Goal: Find specific page/section

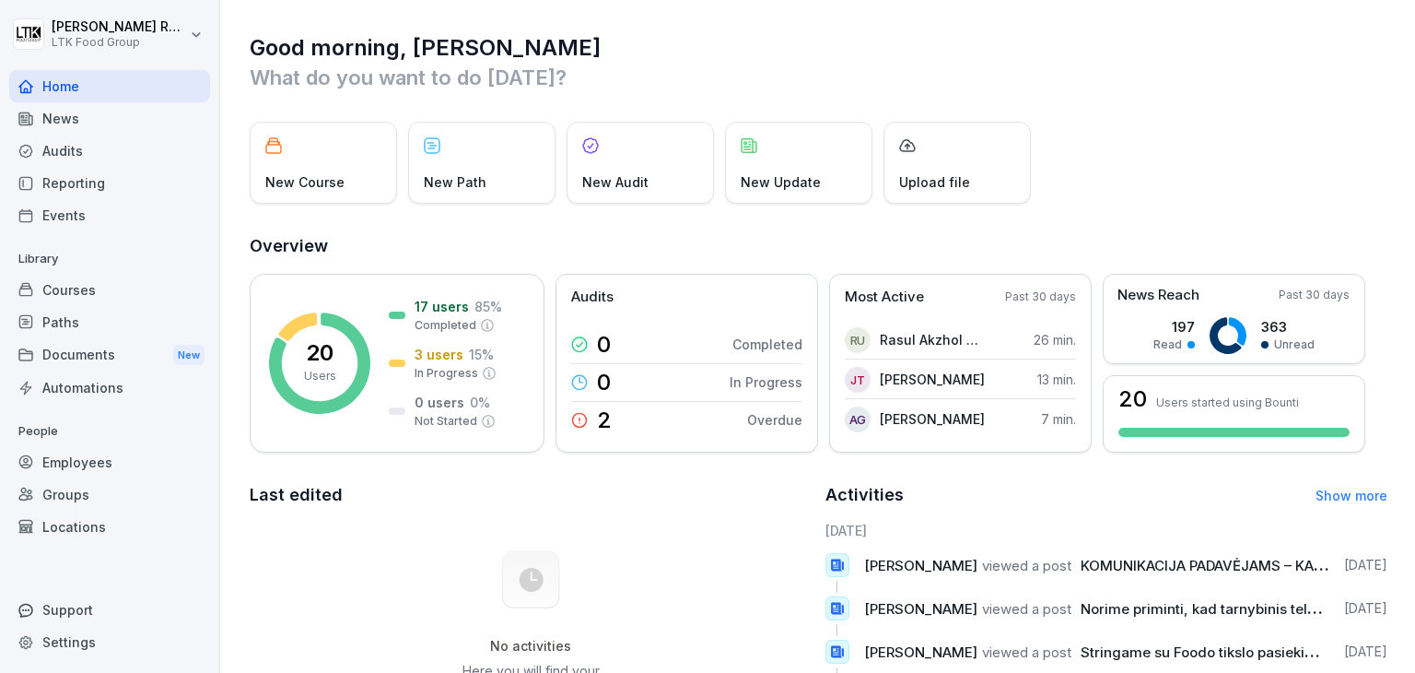
drag, startPoint x: 69, startPoint y: 293, endPoint x: 124, endPoint y: 272, distance: 59.2
click at [72, 290] on div "Courses" at bounding box center [109, 290] width 201 height 32
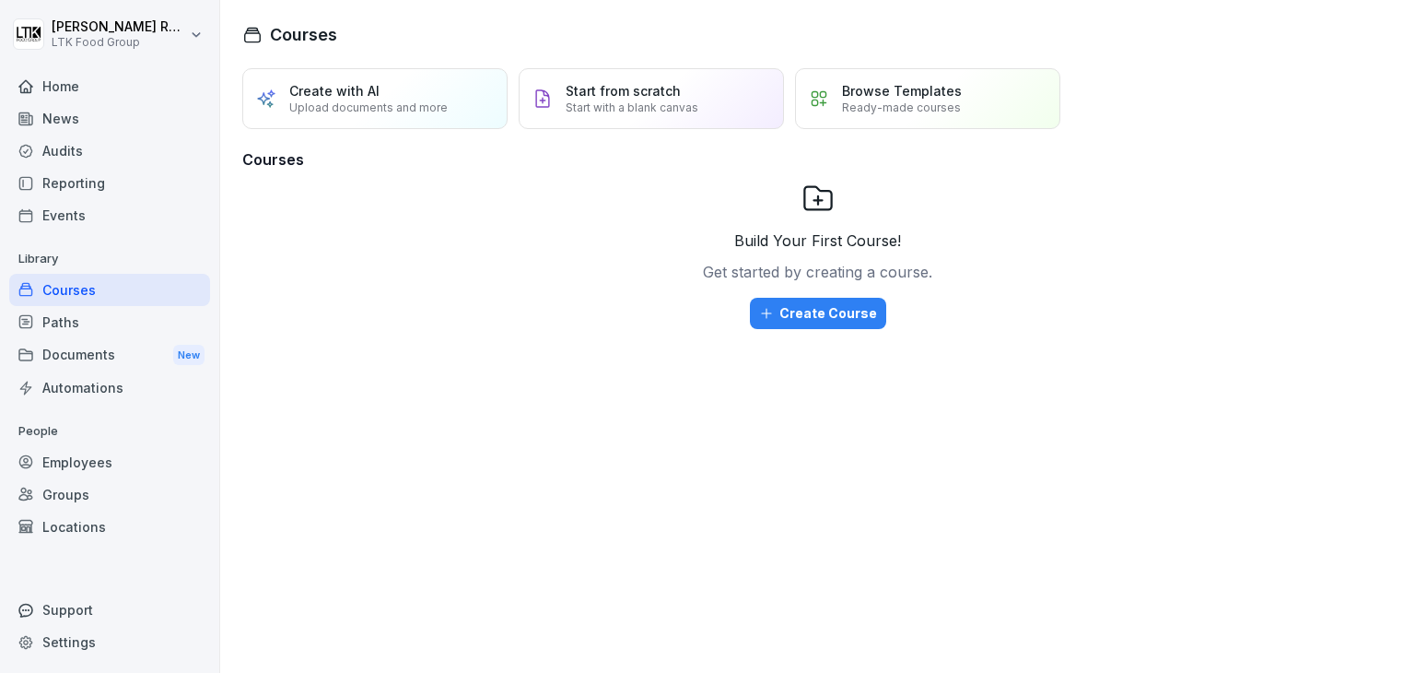
drag, startPoint x: 73, startPoint y: 184, endPoint x: 82, endPoint y: 181, distance: 9.6
click at [74, 184] on div "Reporting" at bounding box center [109, 183] width 201 height 32
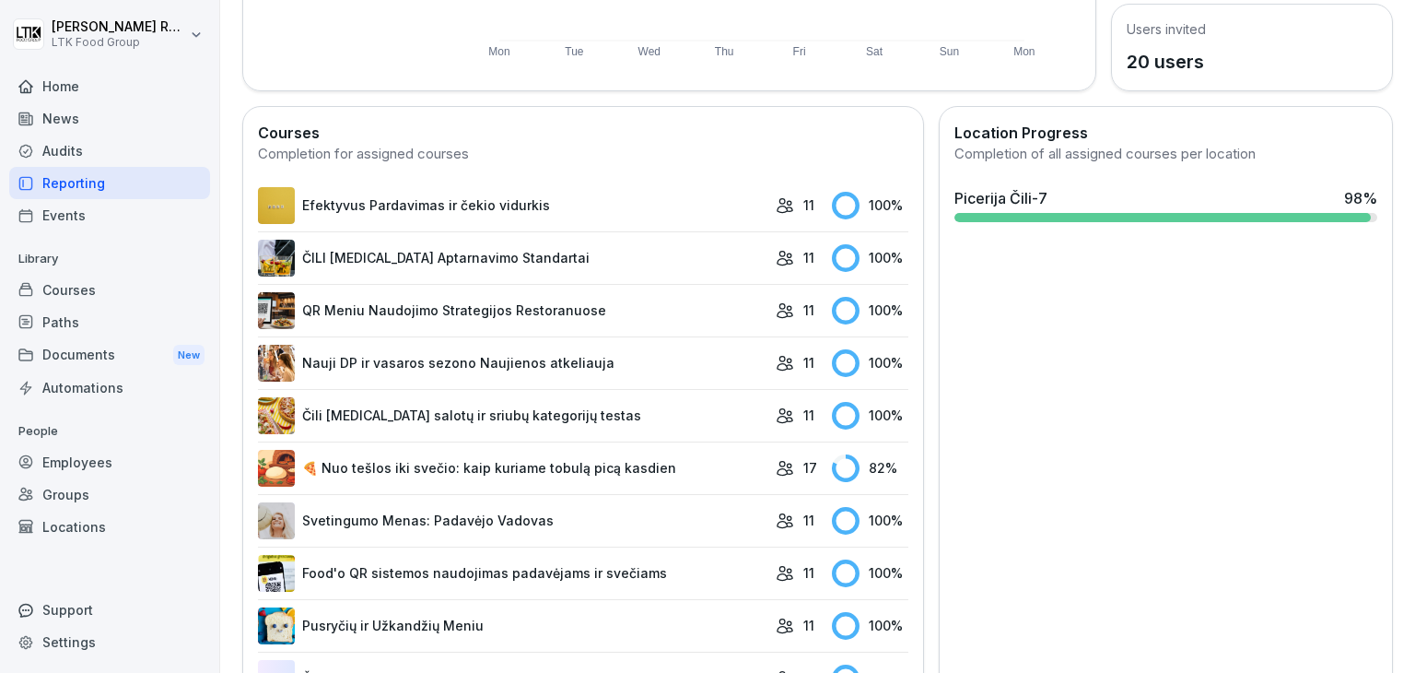
scroll to position [461, 0]
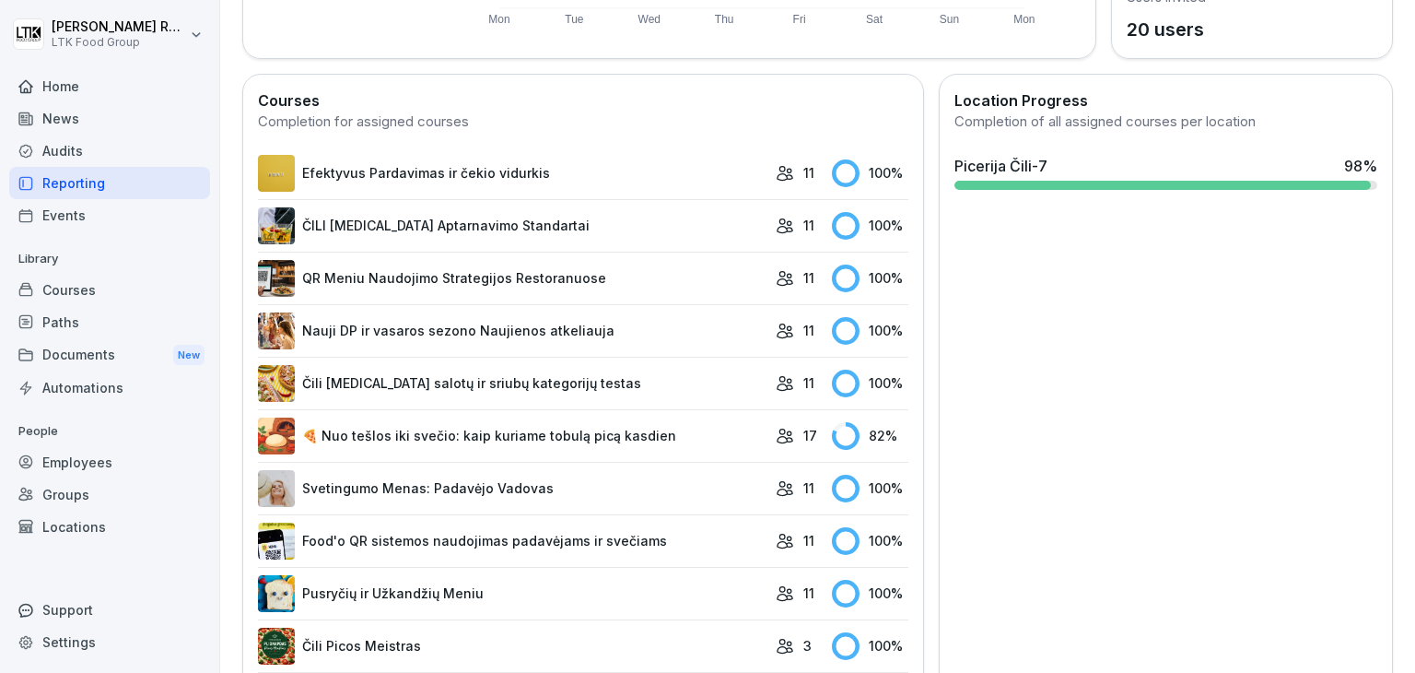
click at [69, 465] on div "Employees" at bounding box center [109, 462] width 201 height 32
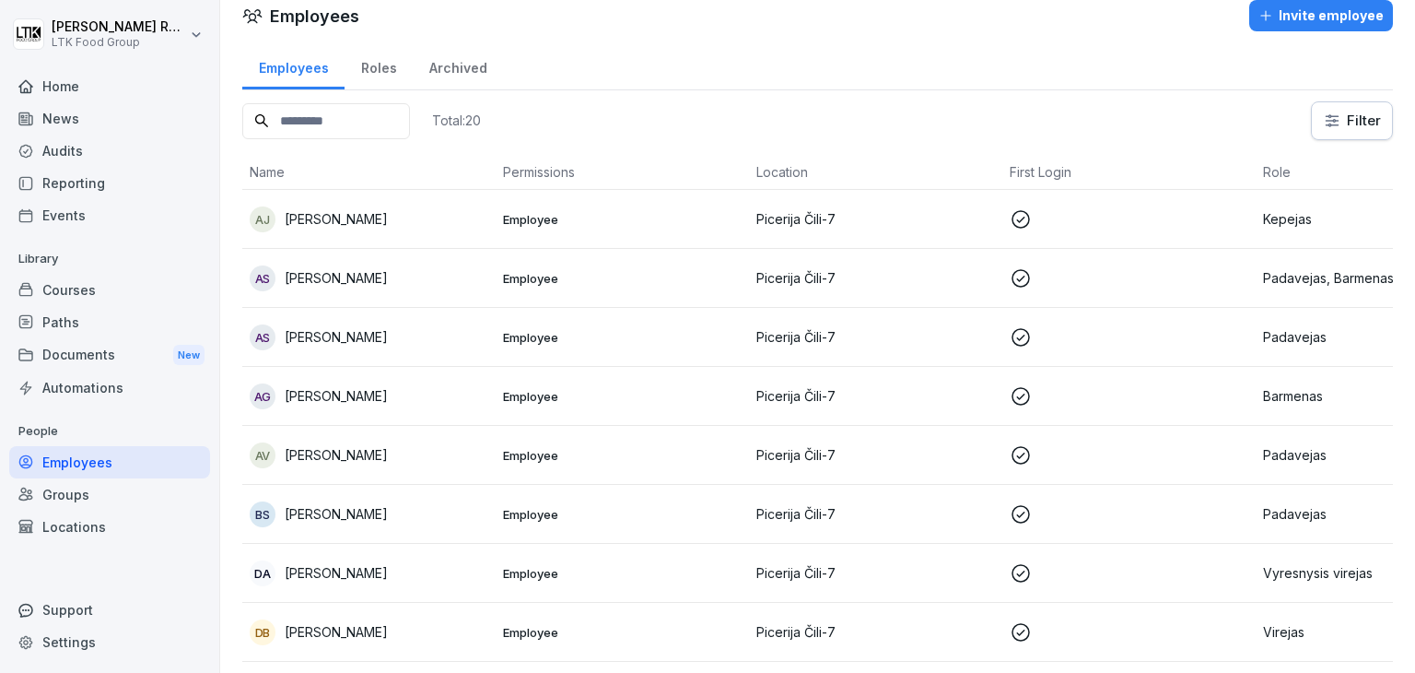
click at [342, 394] on p "[PERSON_NAME]" at bounding box center [336, 395] width 103 height 19
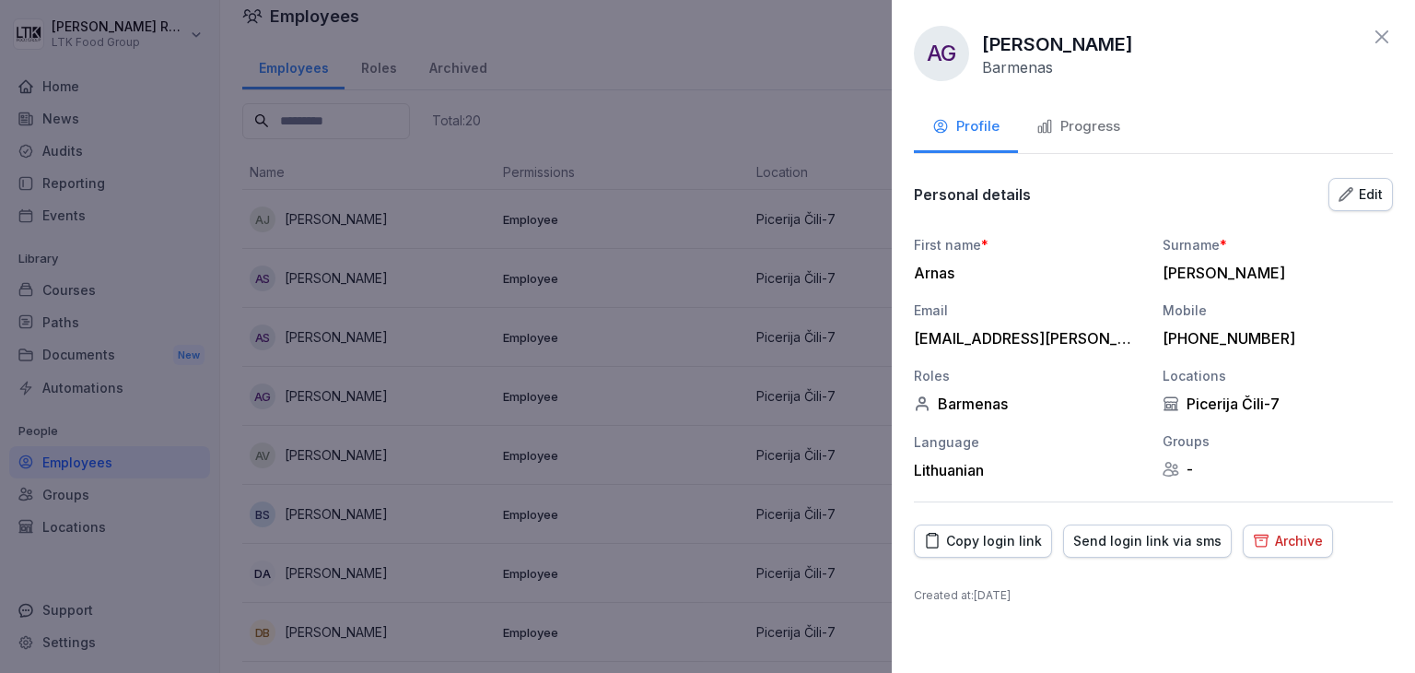
click at [1379, 35] on icon at bounding box center [1381, 36] width 13 height 13
